Goal: Obtain resource: Obtain resource

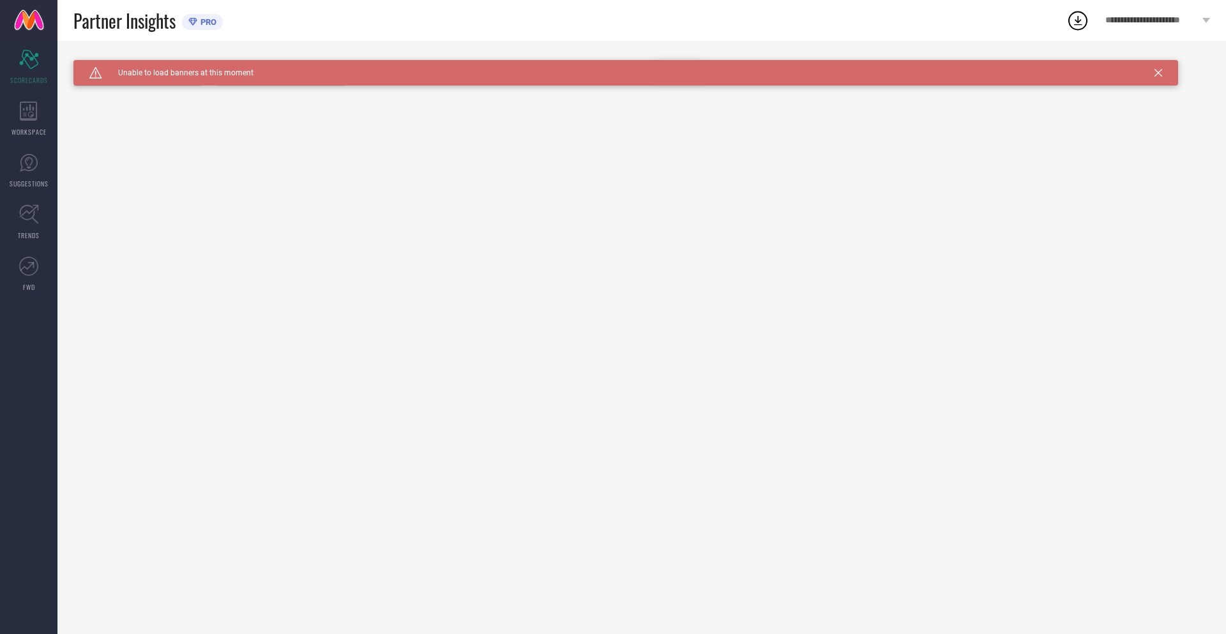
type input "All"
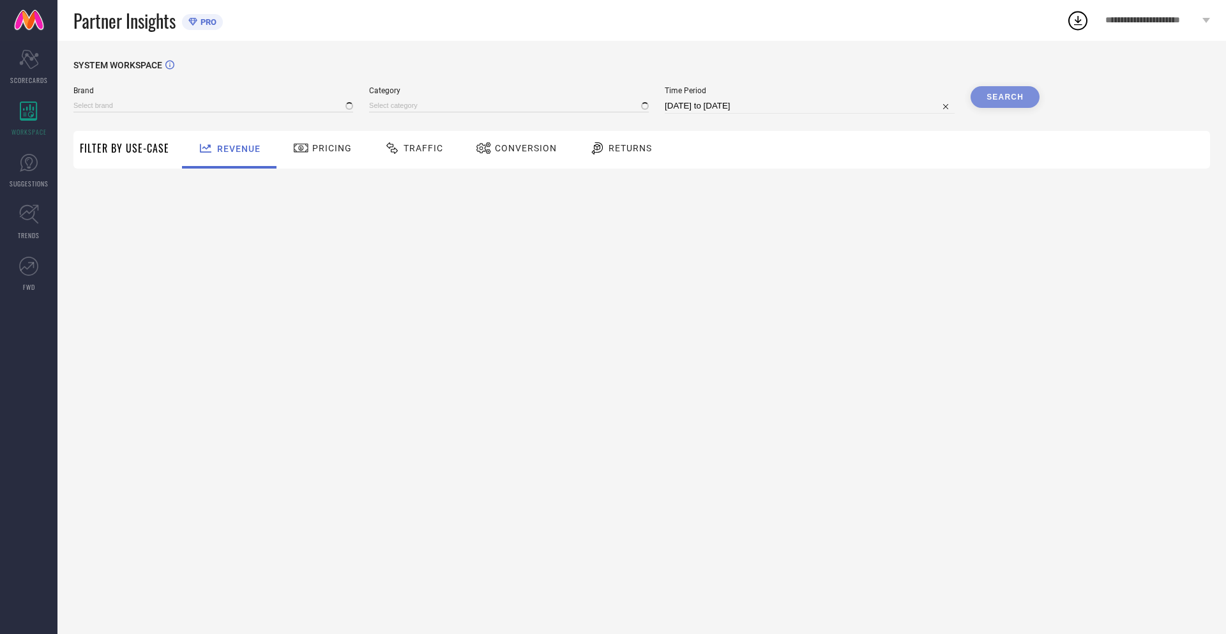
type input "NIKE"
type input "All"
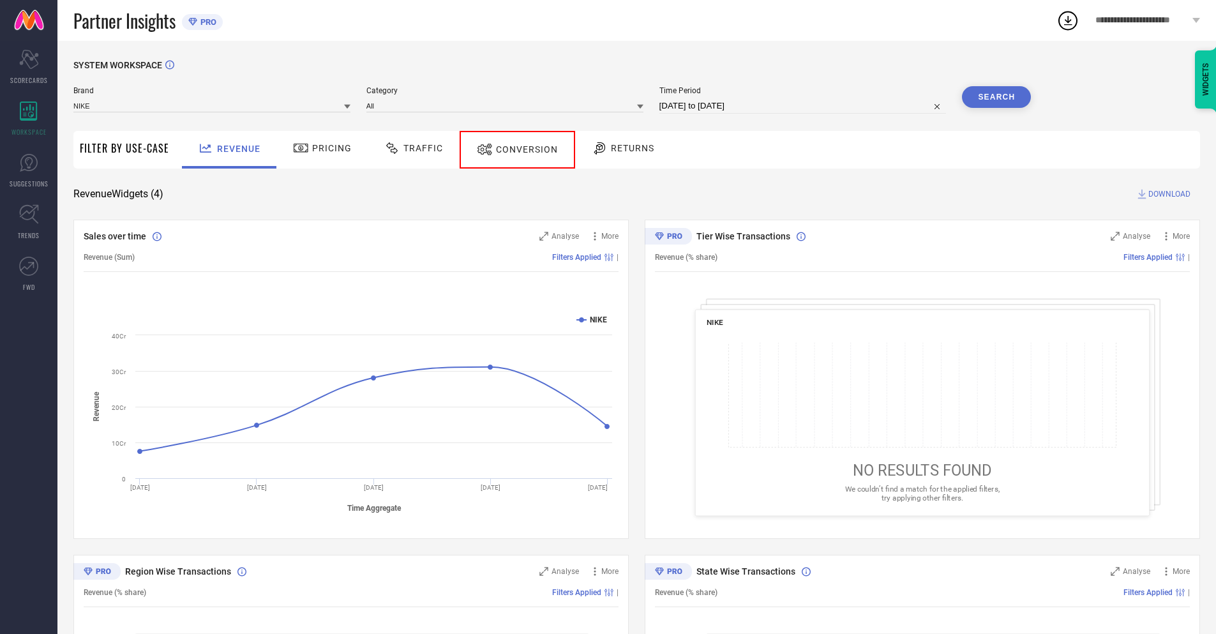
click at [512, 149] on span "Conversion" at bounding box center [527, 149] width 62 height 10
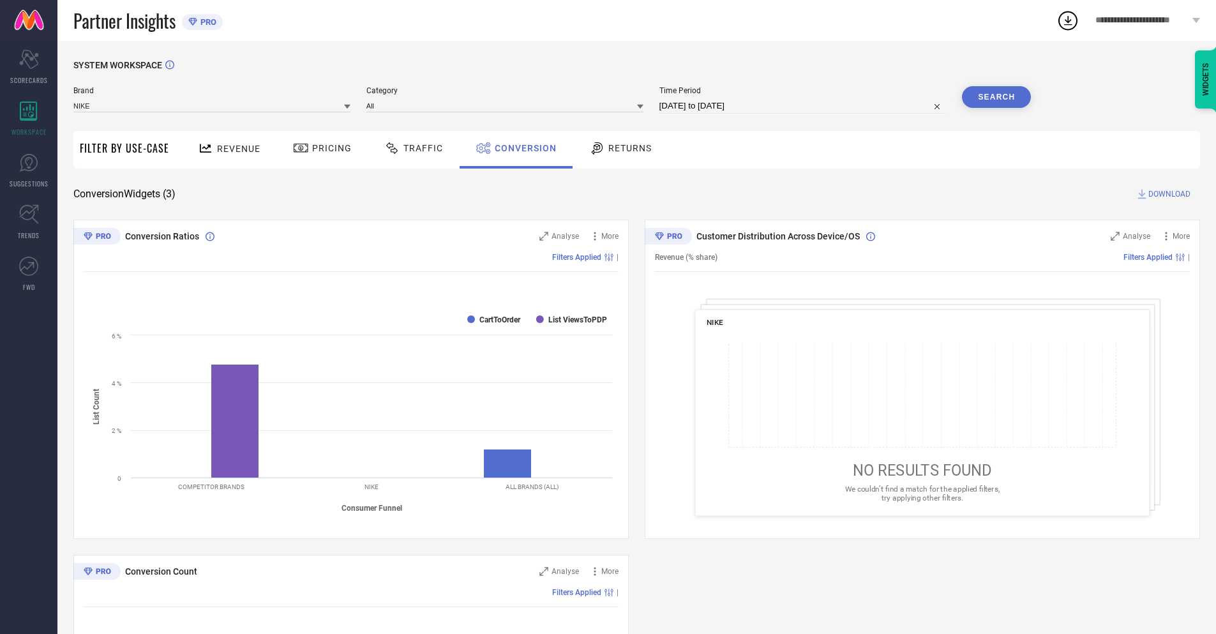
click at [802, 106] on input "[DATE] to [DATE]" at bounding box center [802, 105] width 287 height 15
select select "8"
select select "2025"
select select "9"
select select "2025"
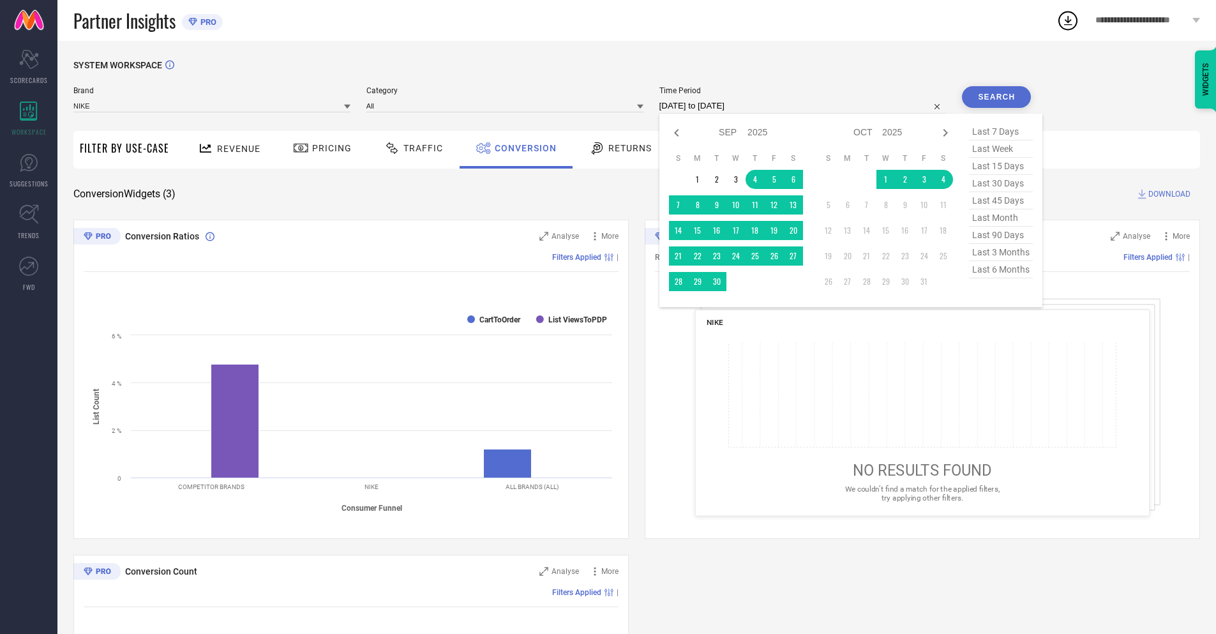
select select "9"
select select "2025"
select select "10"
select select "2025"
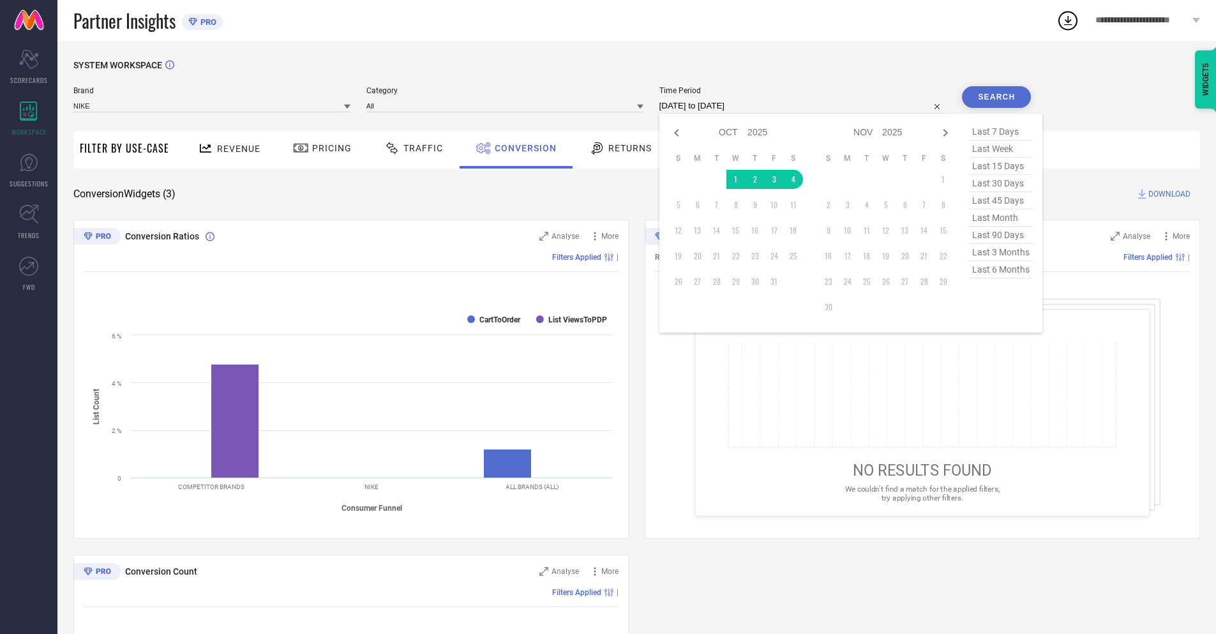
click at [791, 179] on td "4" at bounding box center [793, 179] width 19 height 19
type input "[DATE] to [DATE]"
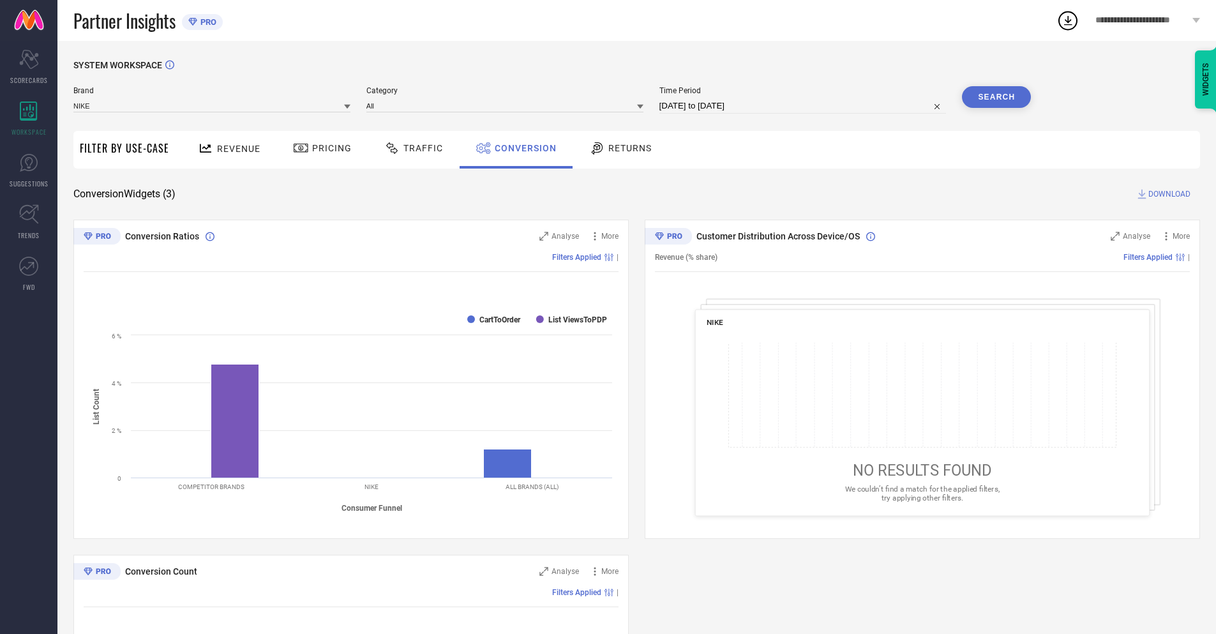
click at [996, 97] on button "Search" at bounding box center [996, 97] width 69 height 22
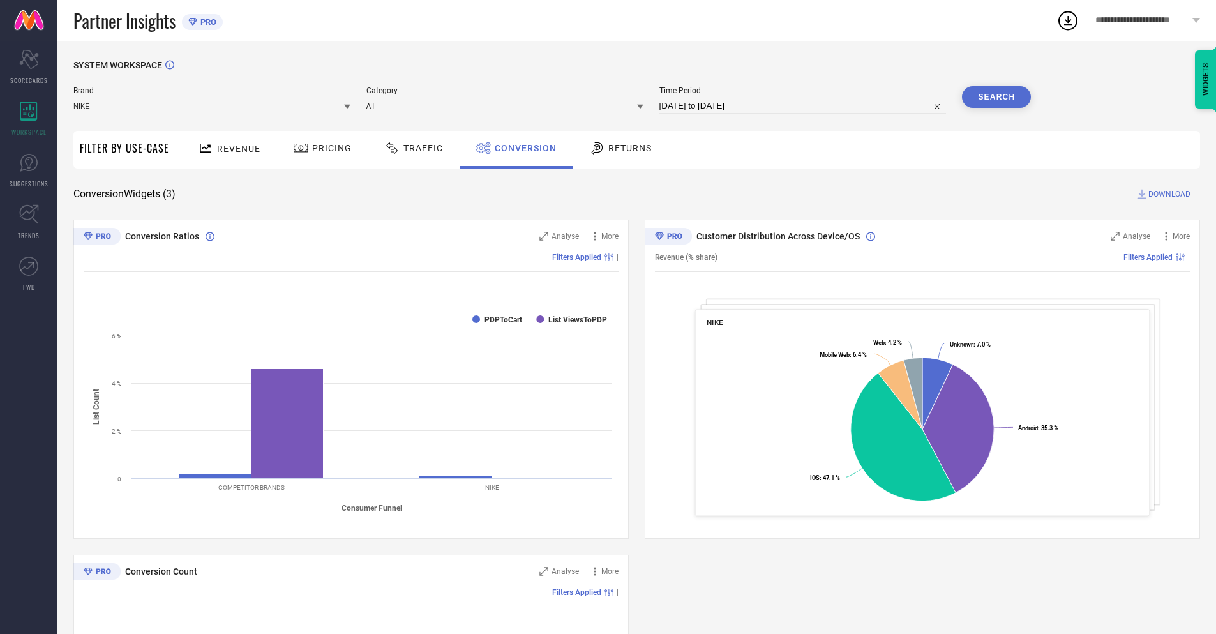
click at [1169, 194] on span "DOWNLOAD" at bounding box center [1169, 194] width 42 height 13
